Goal: Information Seeking & Learning: Learn about a topic

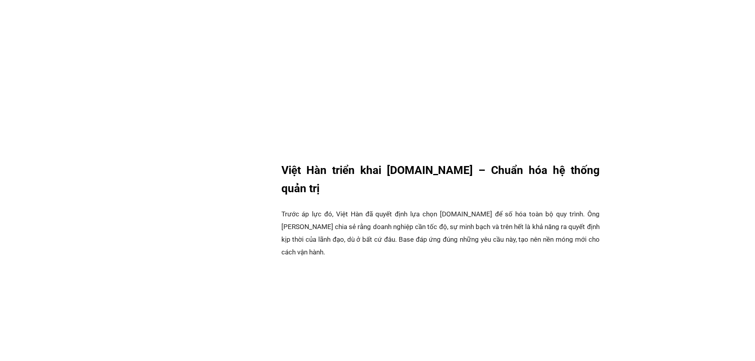
scroll to position [1150, 0]
